Goal: Task Accomplishment & Management: Use online tool/utility

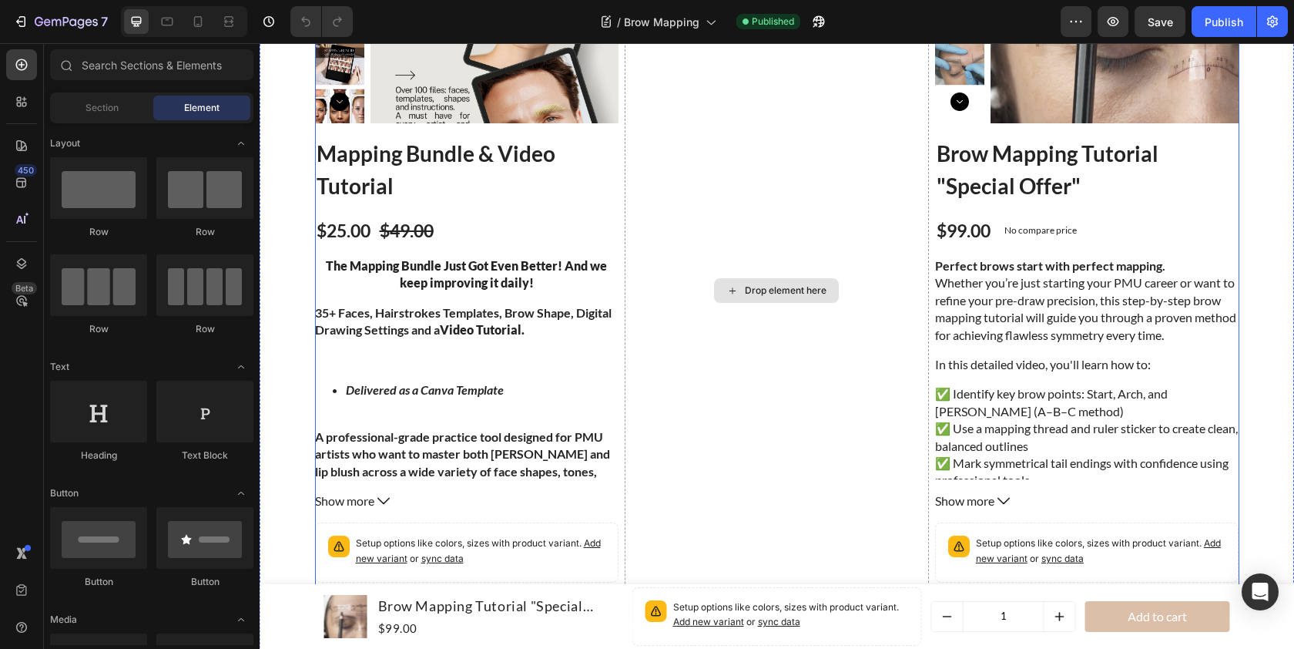
scroll to position [6279, 0]
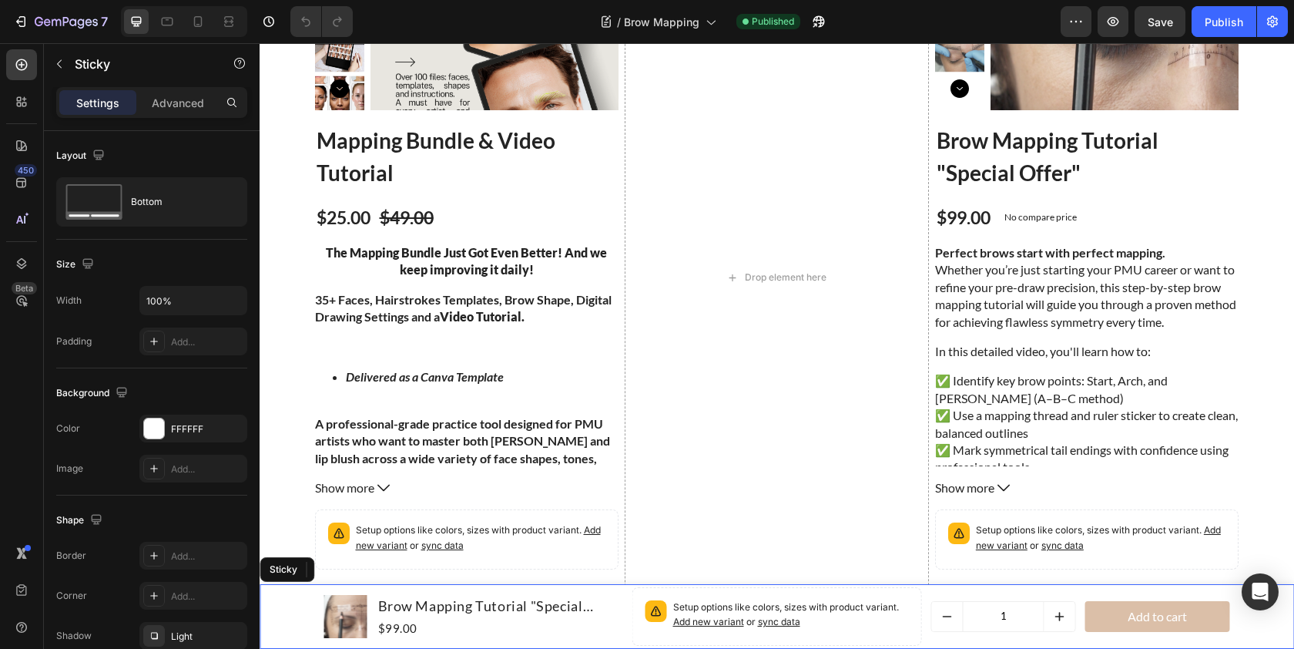
click at [289, 592] on div "Product Images Brow Mapping Tutorial "Special Offer" Product Title $99.00 Produ…" at bounding box center [777, 616] width 1035 height 65
click at [373, 572] on icon at bounding box center [369, 569] width 12 height 12
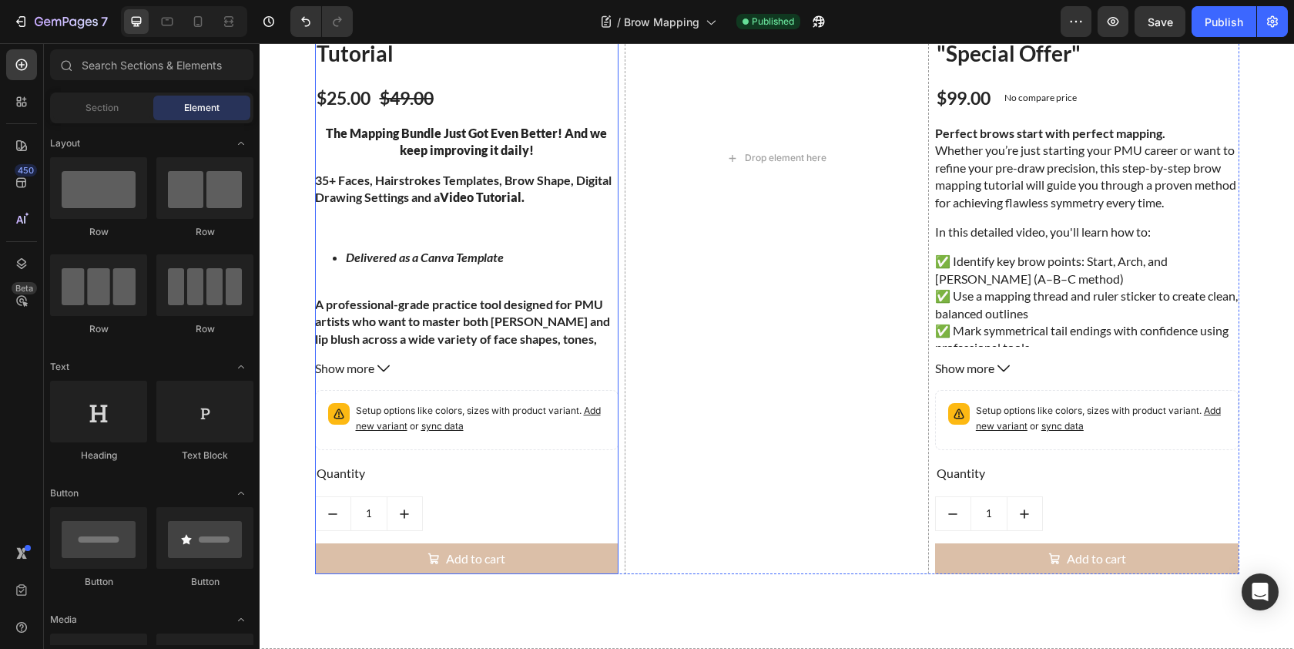
scroll to position [6406, 0]
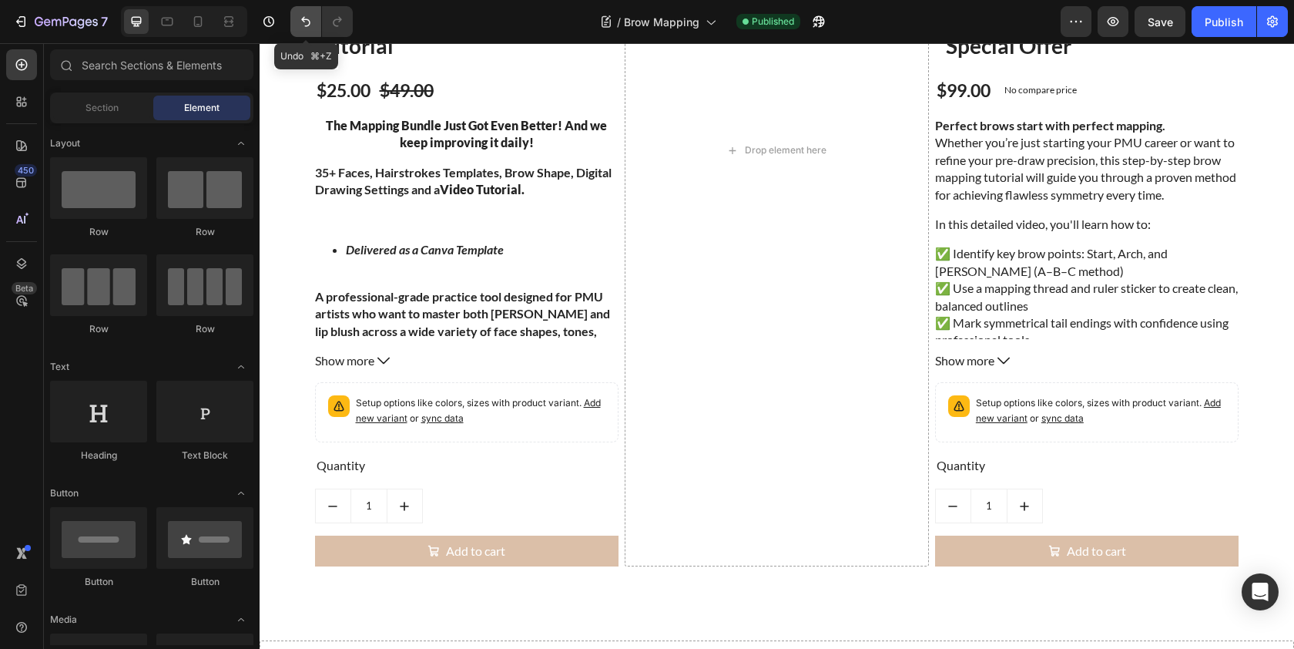
click at [310, 27] on icon "Undo/Redo" at bounding box center [305, 21] width 15 height 15
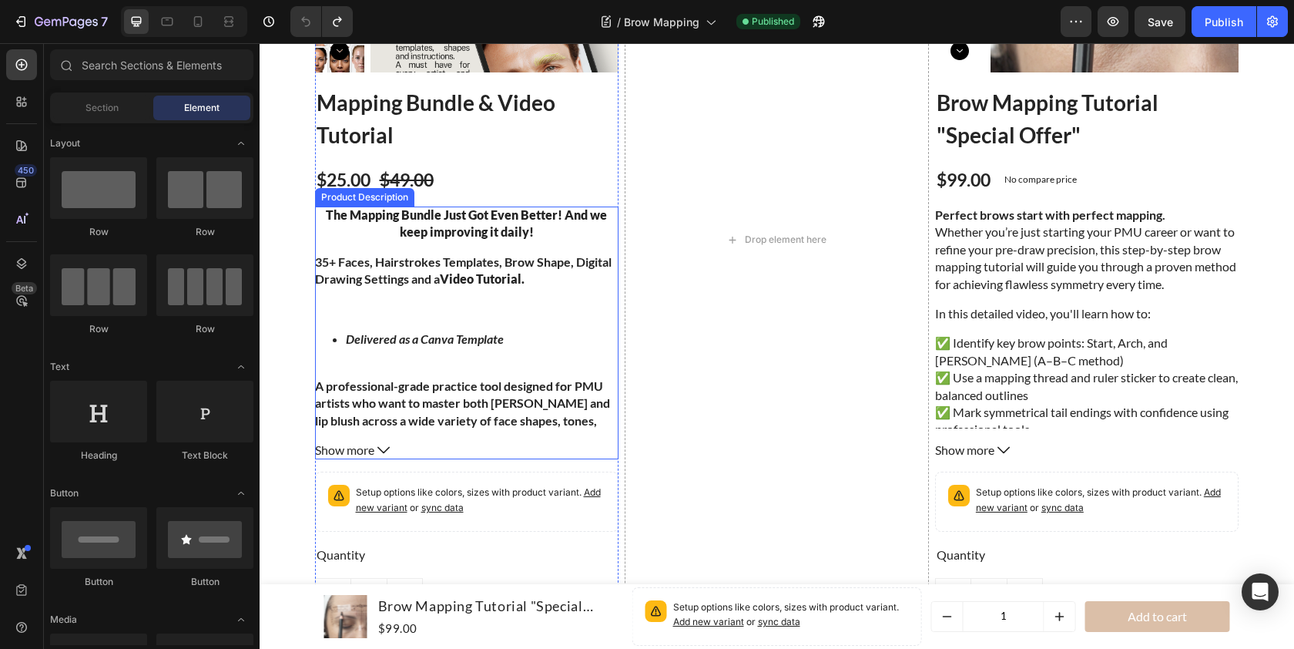
scroll to position [6314, 0]
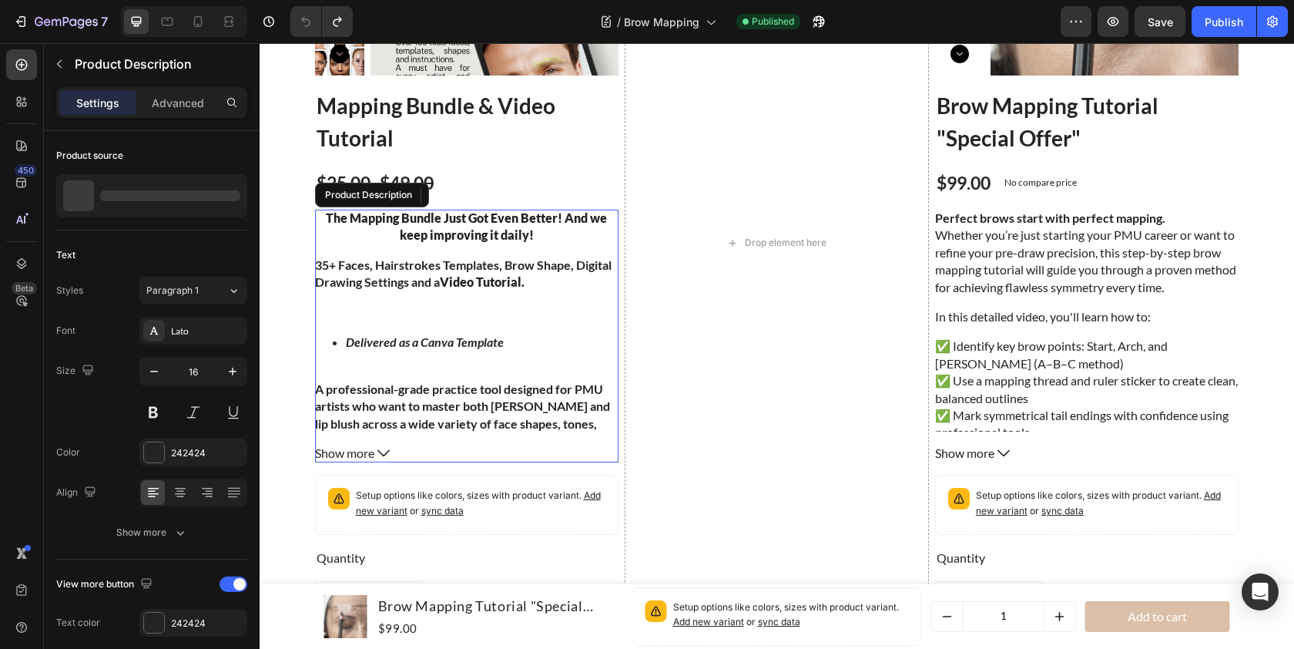
click at [485, 280] on strong "Video Tutorial." at bounding box center [482, 281] width 85 height 15
click at [475, 262] on h4 "35+ Faces, Hairstrokes Templates, Brow Shape, Digital Drawing Settings and a Vi…" at bounding box center [467, 274] width 304 height 35
click at [468, 269] on h4 "35+ Faces, Hairstrokes Templates, Brow Shape, Digital Drawing Settings and a Vi…" at bounding box center [467, 274] width 304 height 35
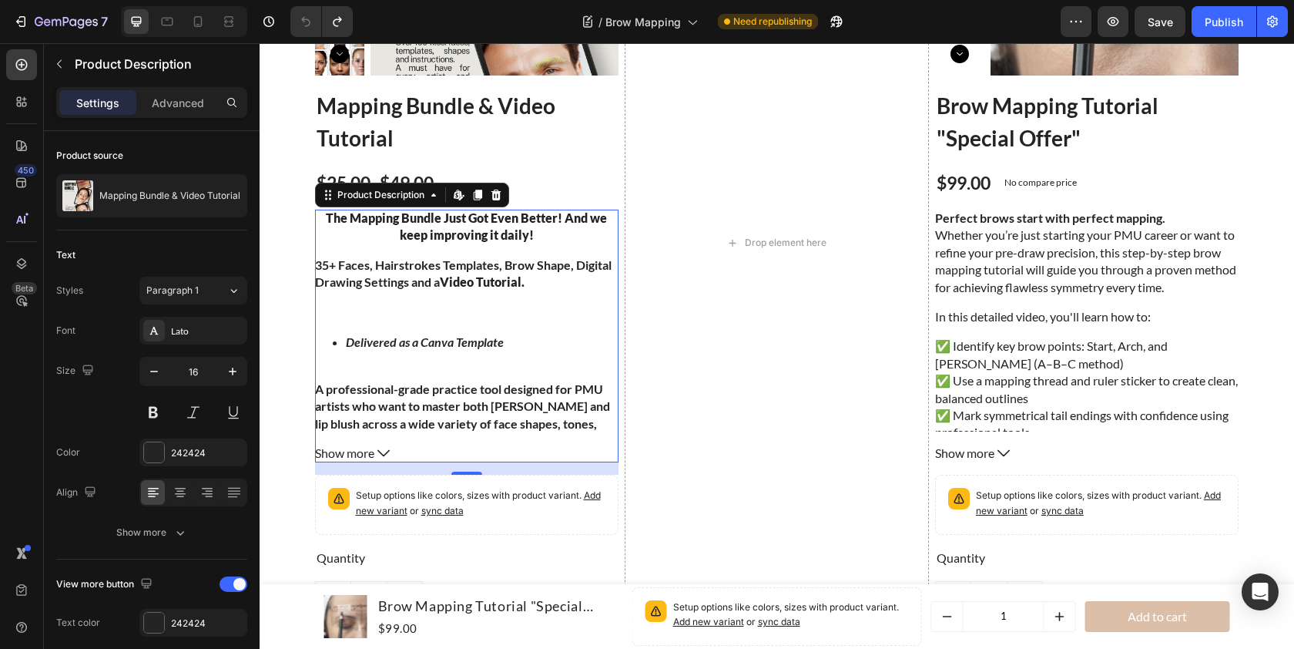
click at [443, 278] on strong "Video Tutorial." at bounding box center [482, 281] width 85 height 15
click at [464, 274] on strong "Video Tutorial." at bounding box center [482, 281] width 85 height 15
click at [378, 262] on h4 "35+ Faces, Hairstrokes Templates, Brow Shape, Digital Drawing Settings and a Vi…" at bounding box center [467, 274] width 304 height 35
click at [371, 293] on div "The Mapping Bundle Just Got Even Better! And we keep improving it daily! 35+ Fa…" at bounding box center [467, 321] width 304 height 222
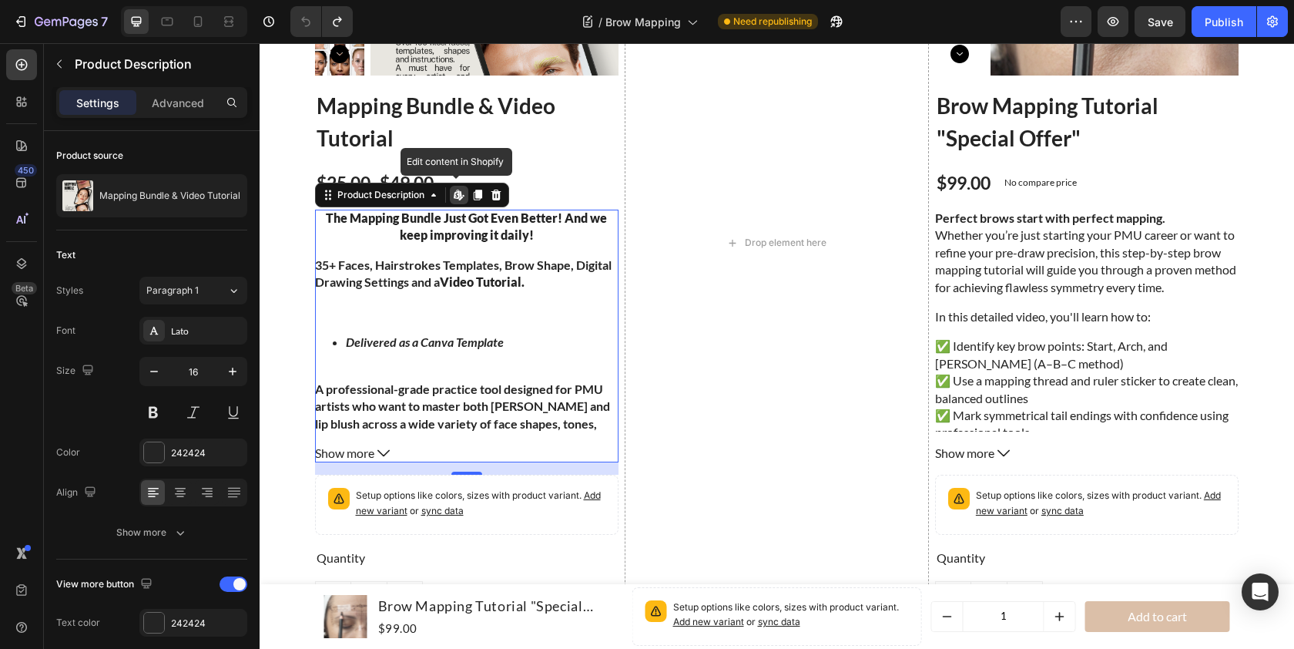
click at [371, 293] on div "The Mapping Bundle Just Got Even Better! And we keep improving it daily! 35+ Fa…" at bounding box center [467, 321] width 304 height 222
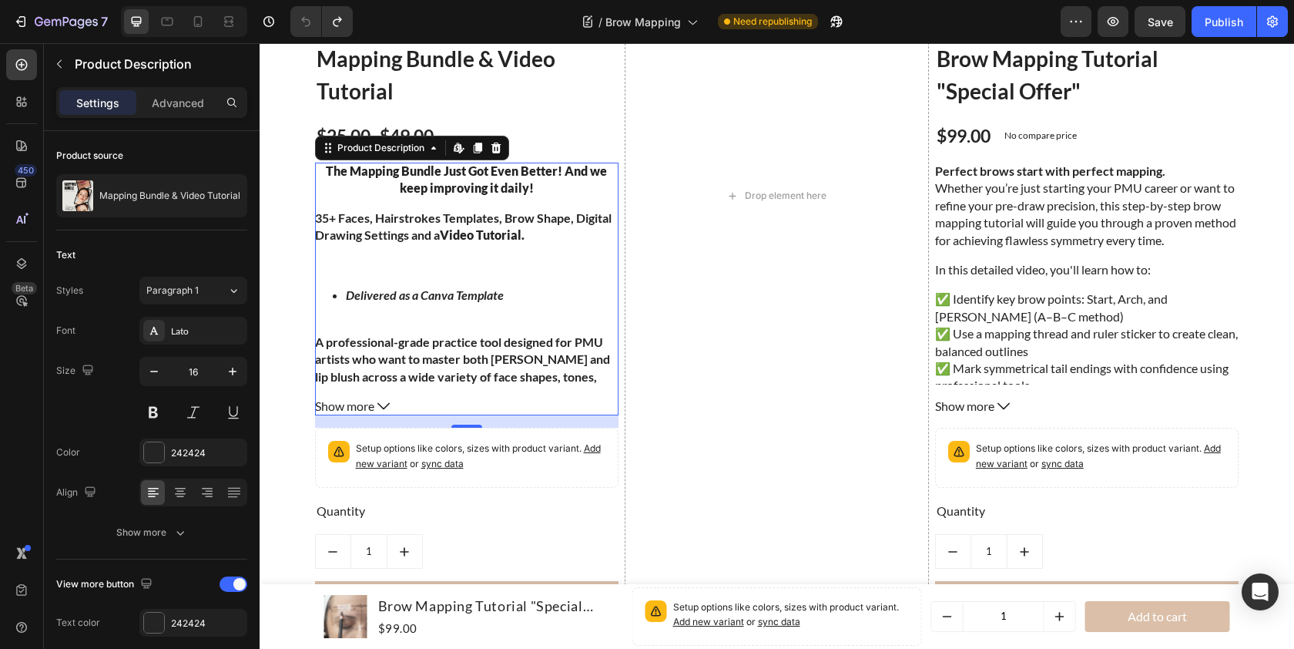
scroll to position [6356, 0]
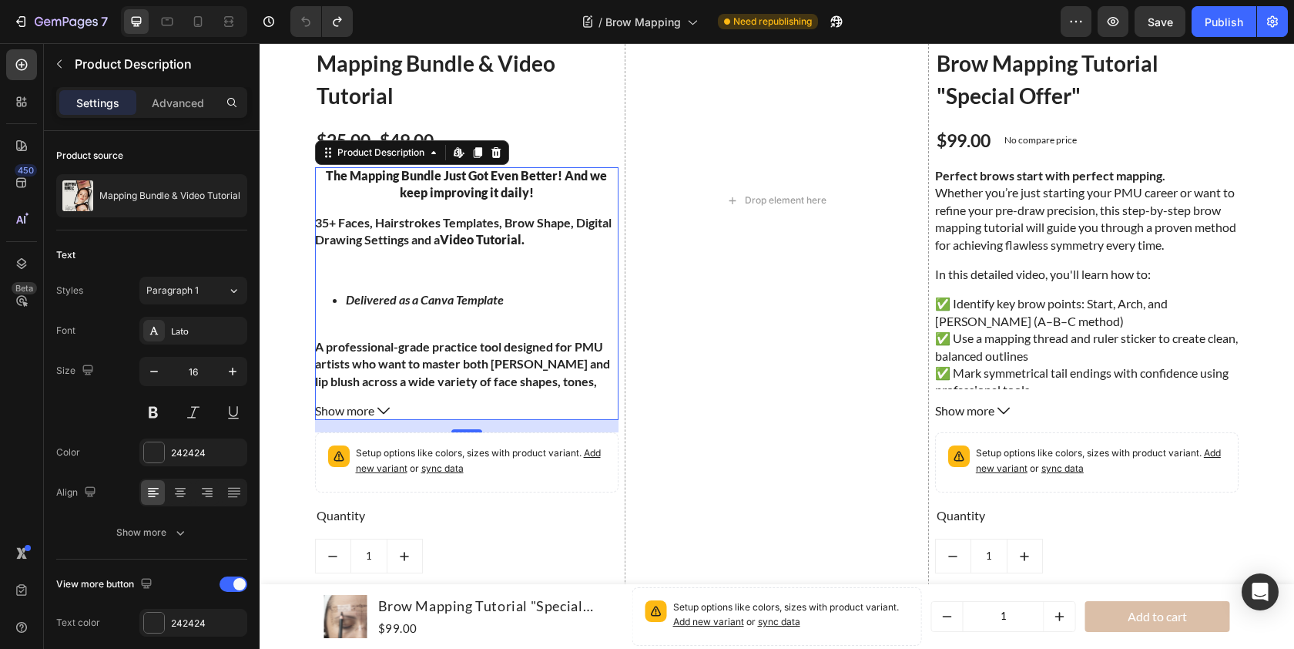
click at [386, 408] on icon at bounding box center [384, 410] width 12 height 12
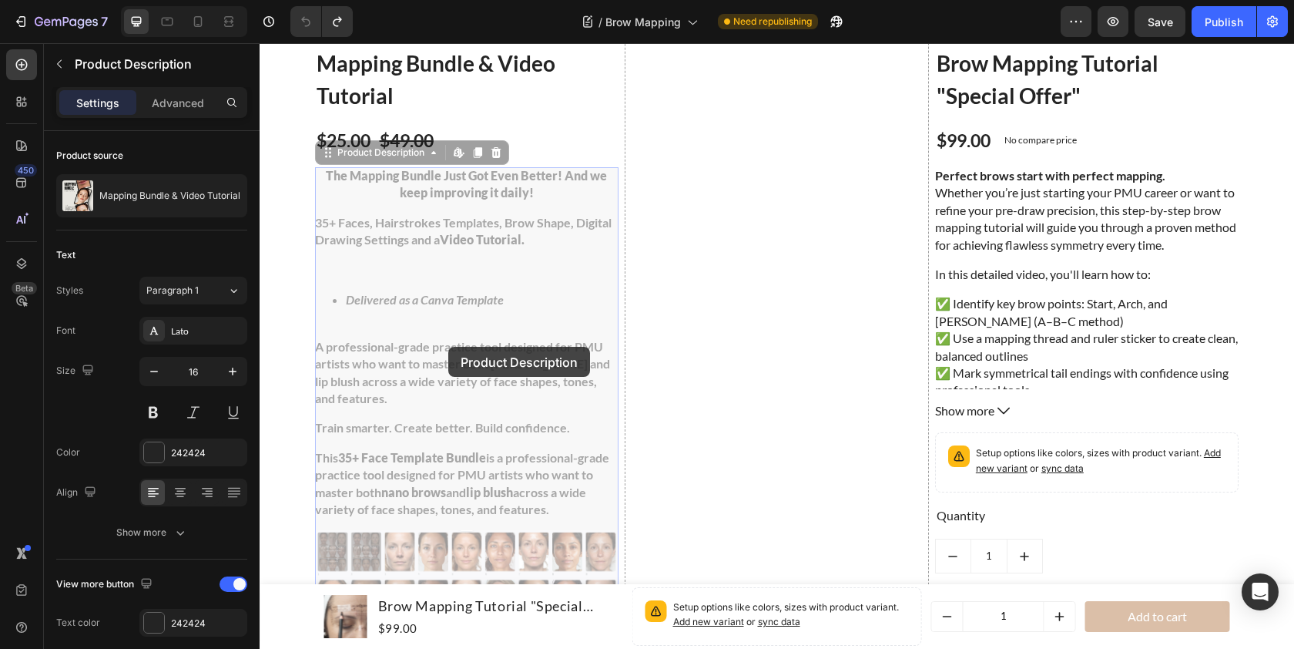
click at [260, 43] on h4 "A professional-grade practice tool designed for PMU artists who want to master …" at bounding box center [260, 43] width 0 height 0
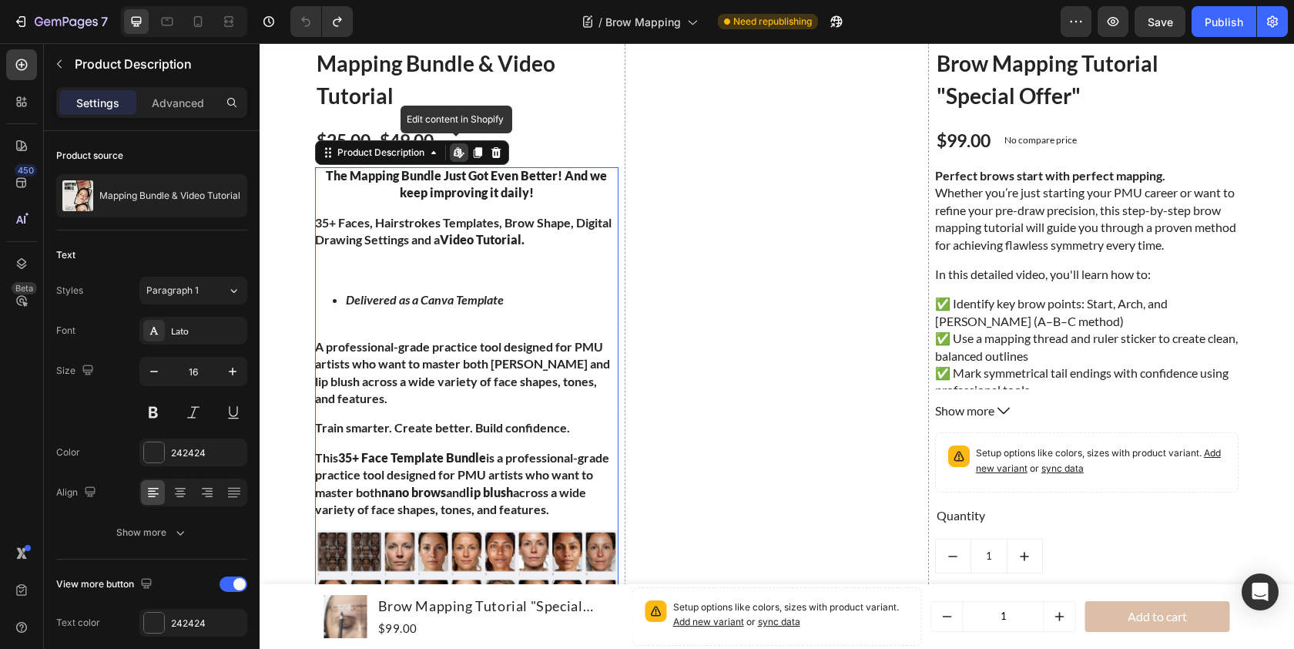
click at [448, 347] on h4 "A professional-grade practice tool designed for PMU artists who want to master …" at bounding box center [467, 364] width 304 height 86
click at [402, 154] on div "Product Description" at bounding box center [380, 153] width 93 height 14
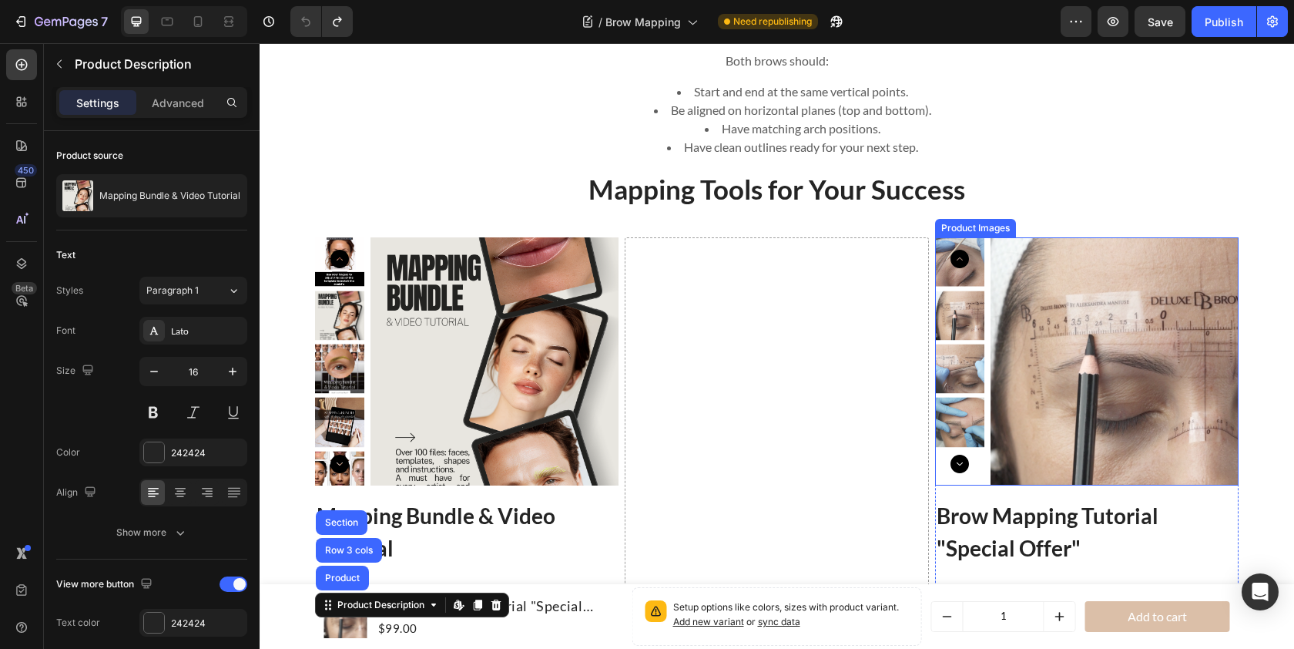
scroll to position [5843, 0]
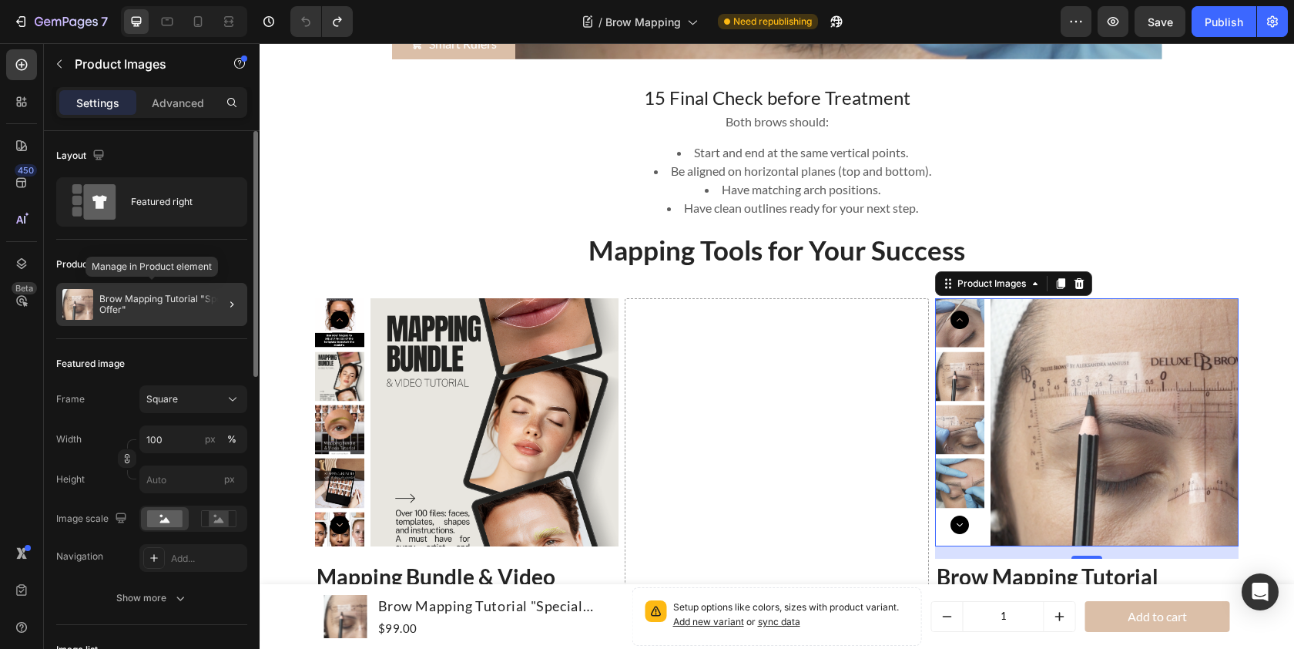
click at [177, 304] on p "Brow Mapping Tutorial "Special Offer"" at bounding box center [170, 305] width 142 height 22
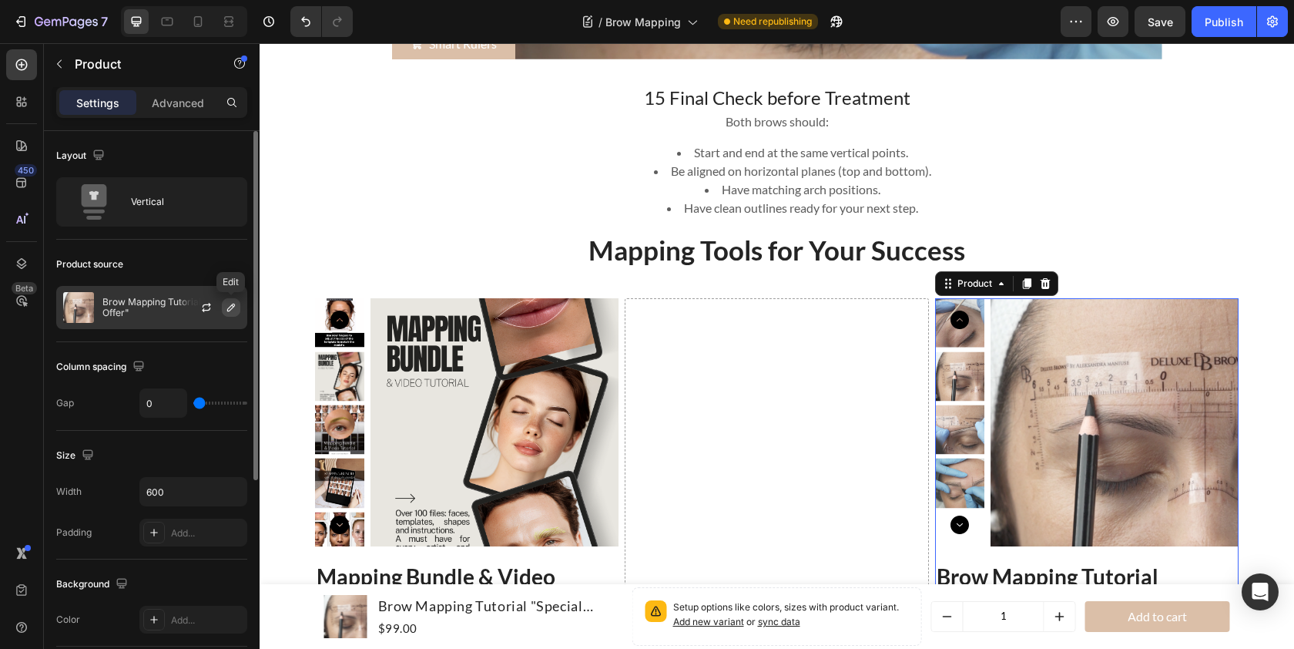
click at [232, 307] on icon "button" at bounding box center [231, 307] width 12 height 12
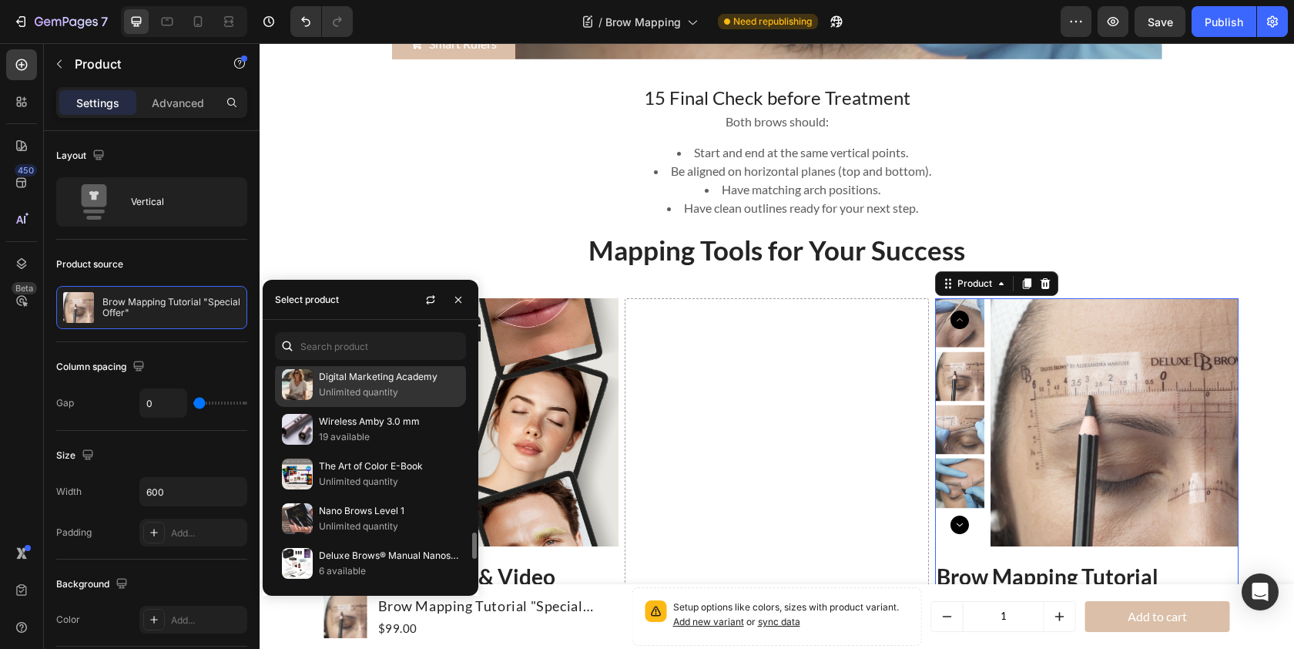
scroll to position [1348, 0]
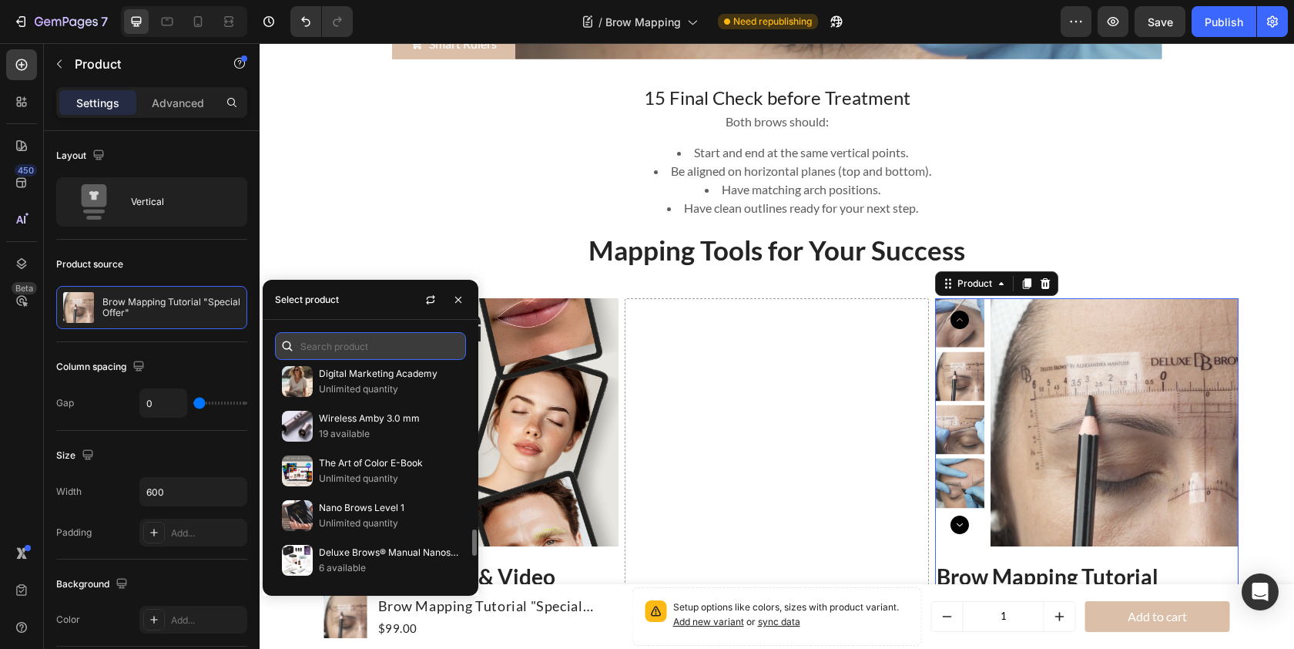
click at [344, 350] on input "text" at bounding box center [370, 346] width 191 height 28
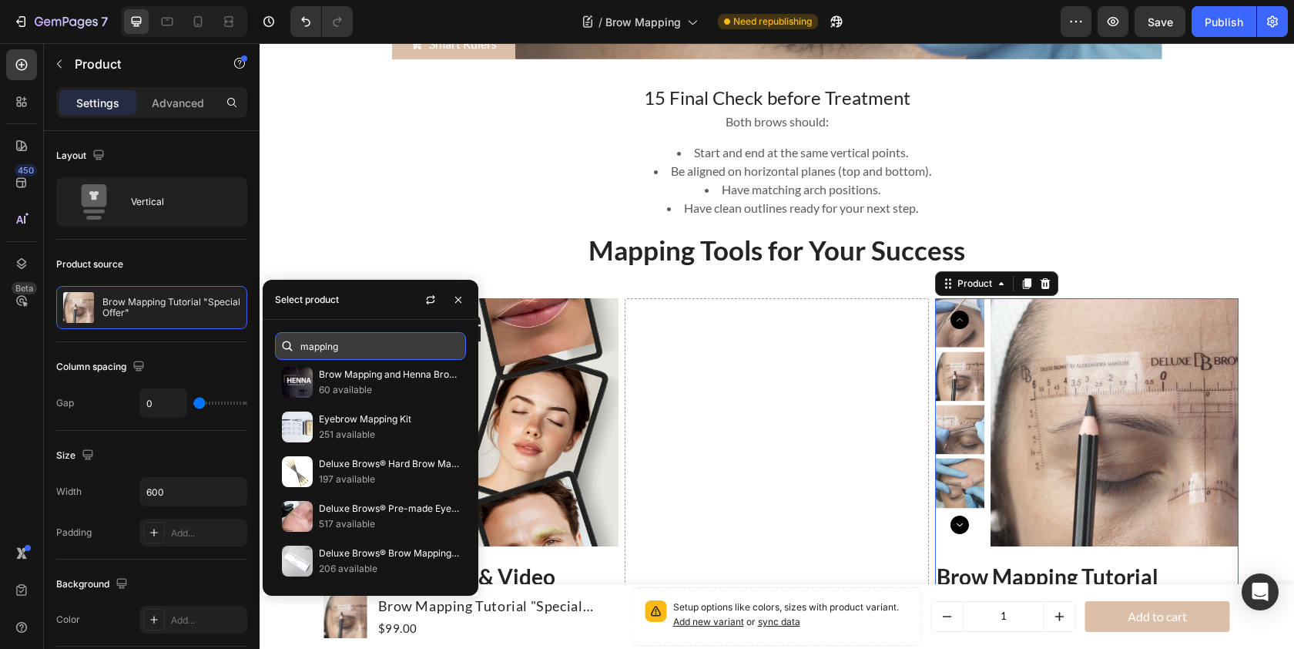
scroll to position [185, 0]
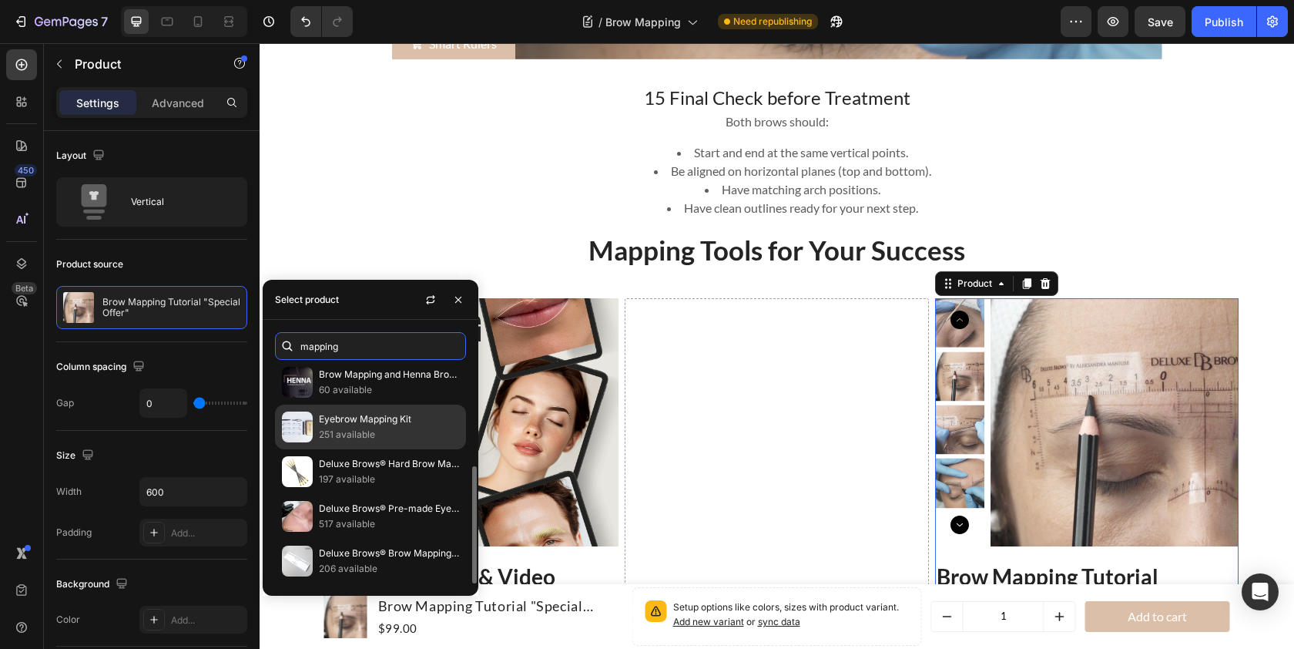
type input "mapping"
click at [382, 420] on p "Eyebrow Mapping Kit" at bounding box center [389, 418] width 140 height 15
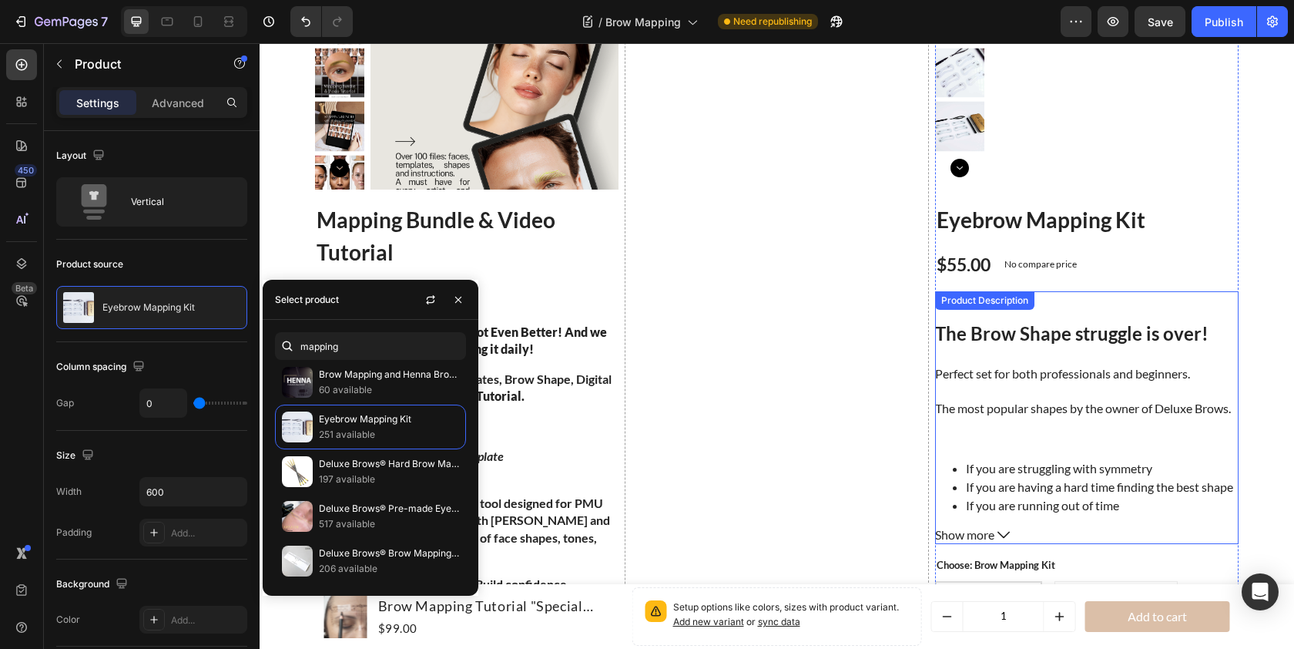
scroll to position [6185, 0]
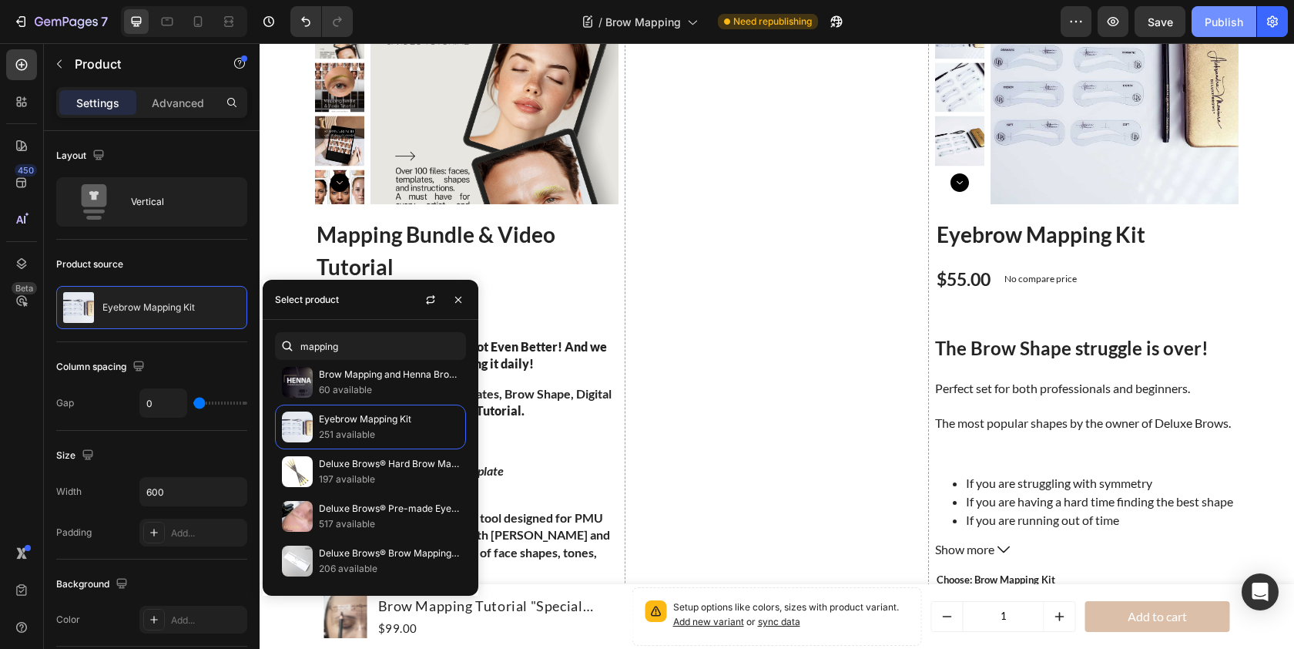
click at [1232, 20] on div "Publish" at bounding box center [1224, 22] width 39 height 16
